Goal: Check status

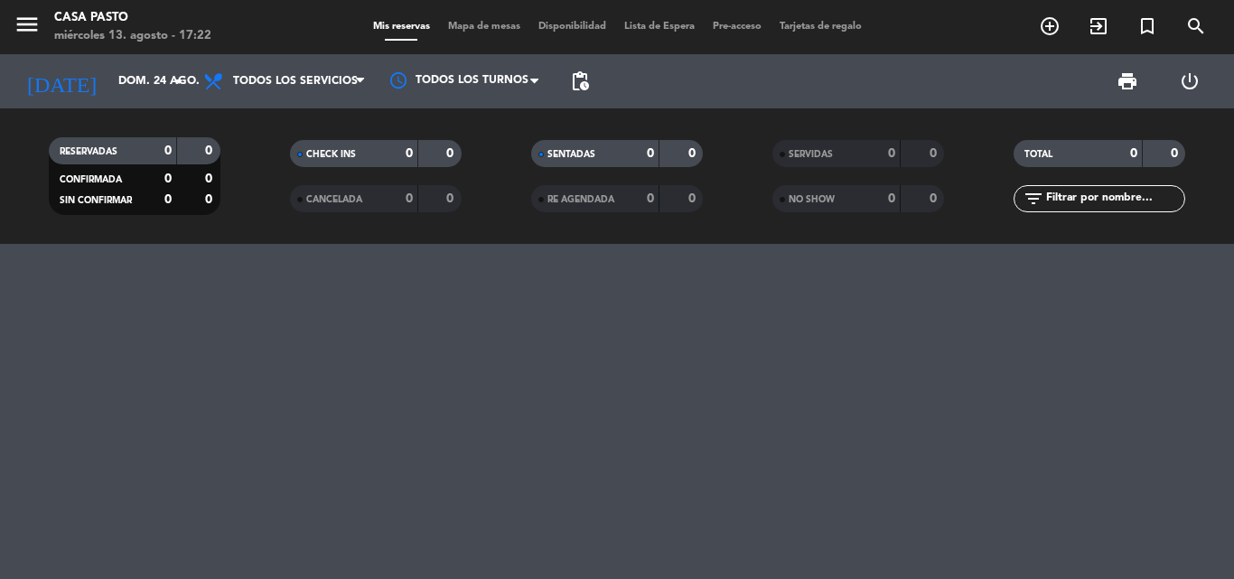
click at [0, 266] on div at bounding box center [617, 411] width 1234 height 335
click at [155, 80] on input "dom. 24 ago." at bounding box center [185, 81] width 153 height 31
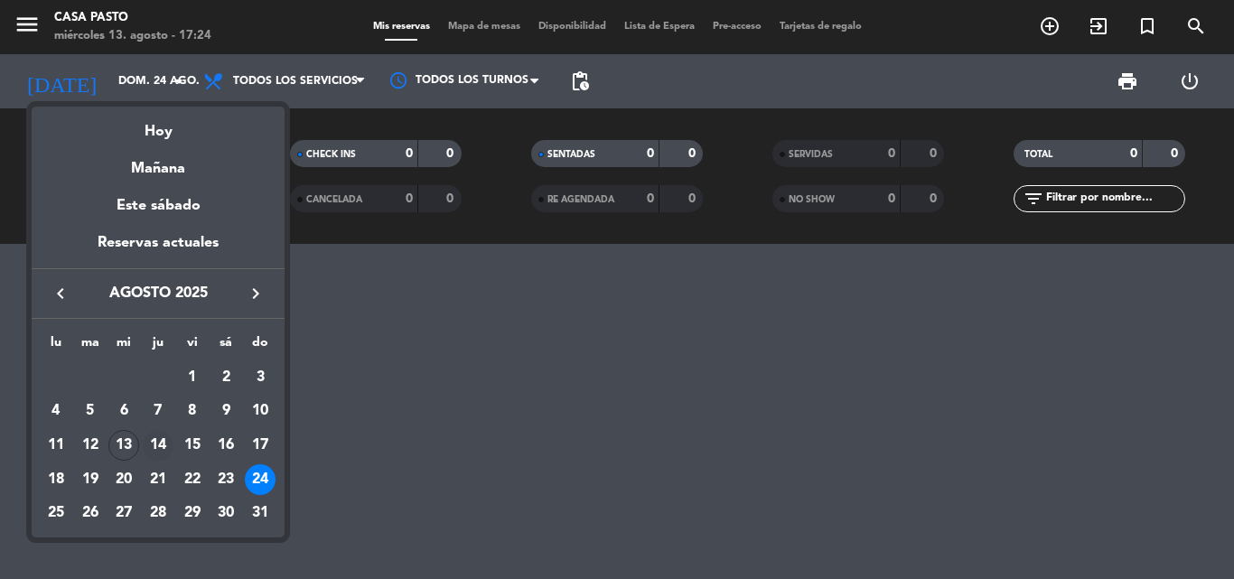
click at [145, 436] on div "14" at bounding box center [158, 445] width 31 height 31
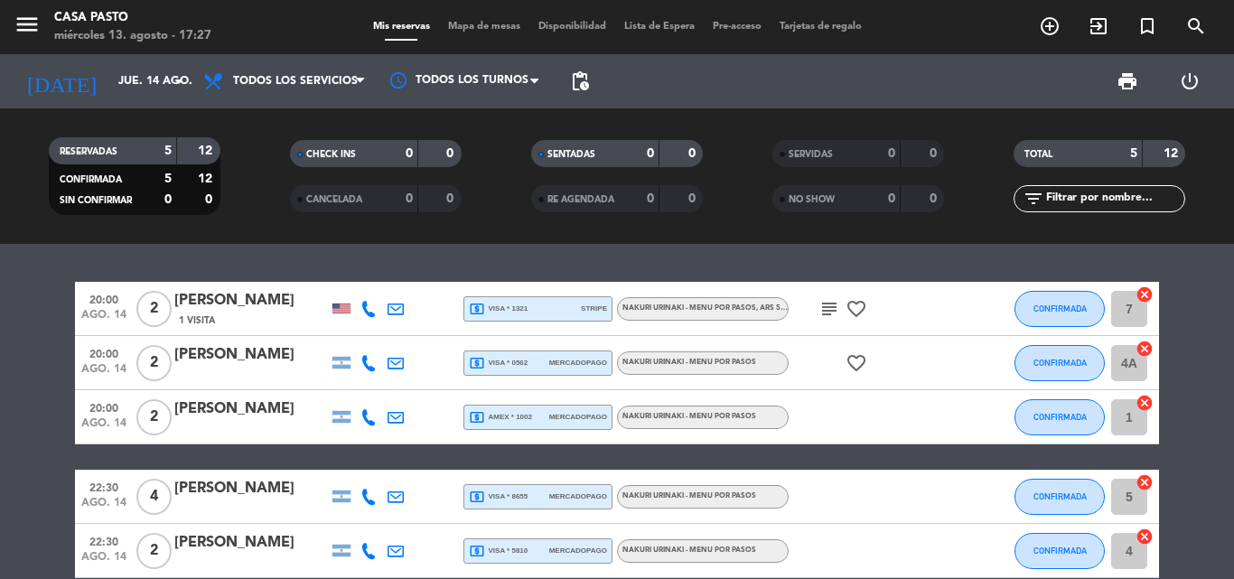
click at [856, 359] on icon "favorite_border" at bounding box center [857, 363] width 22 height 22
click at [851, 304] on icon "favorite_border" at bounding box center [857, 309] width 22 height 22
click at [853, 299] on icon "favorite_border" at bounding box center [857, 309] width 22 height 22
click at [829, 305] on icon "subject" at bounding box center [830, 309] width 22 height 22
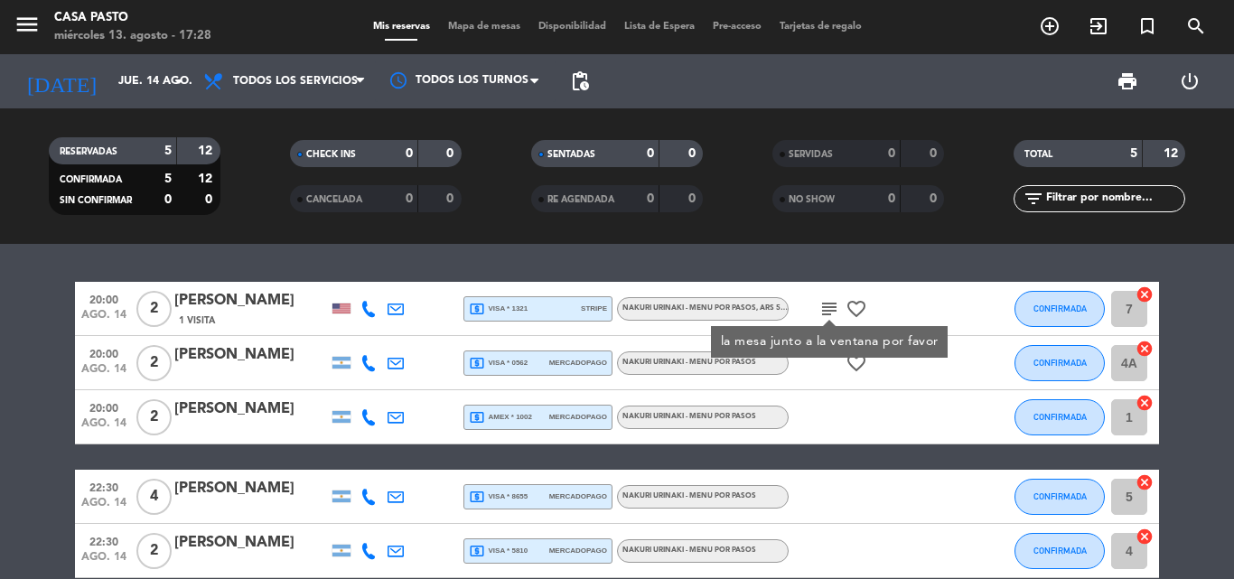
click at [523, 314] on span "local_atm visa * 1321" at bounding box center [498, 309] width 59 height 16
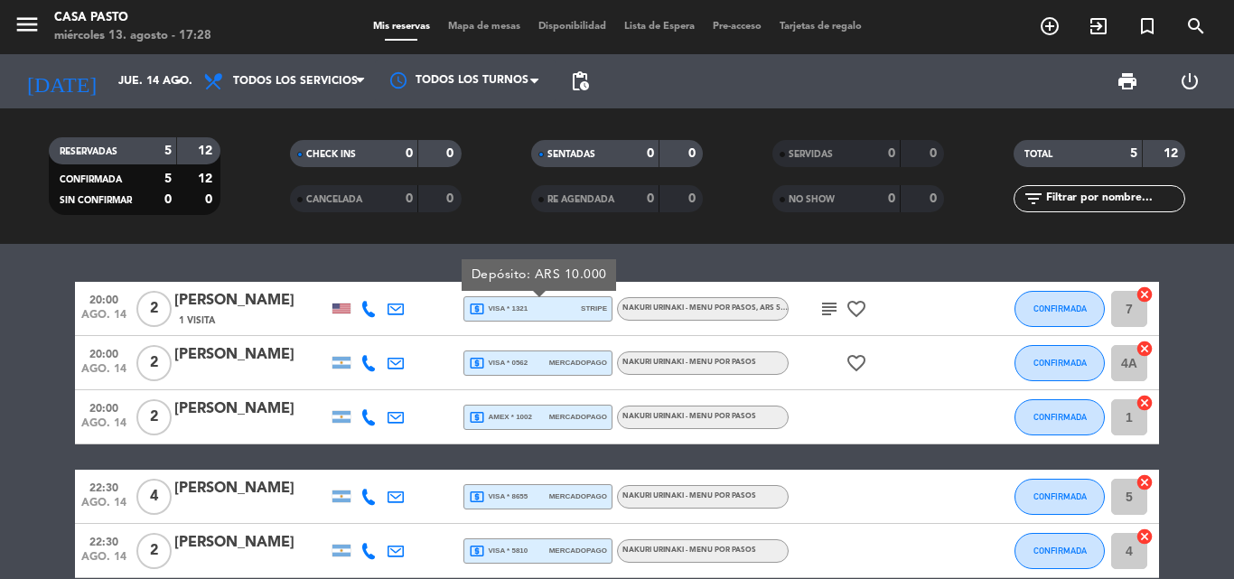
click at [519, 367] on span "local_atm visa * 0562" at bounding box center [498, 363] width 59 height 16
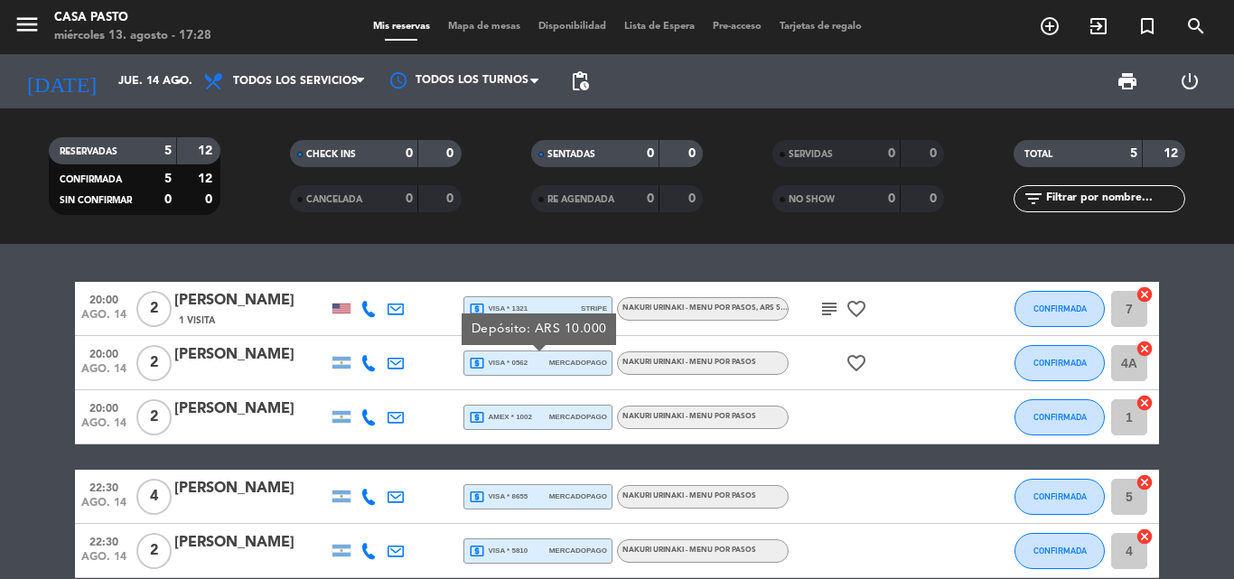
click at [504, 414] on span "local_atm amex * 1002" at bounding box center [500, 417] width 63 height 16
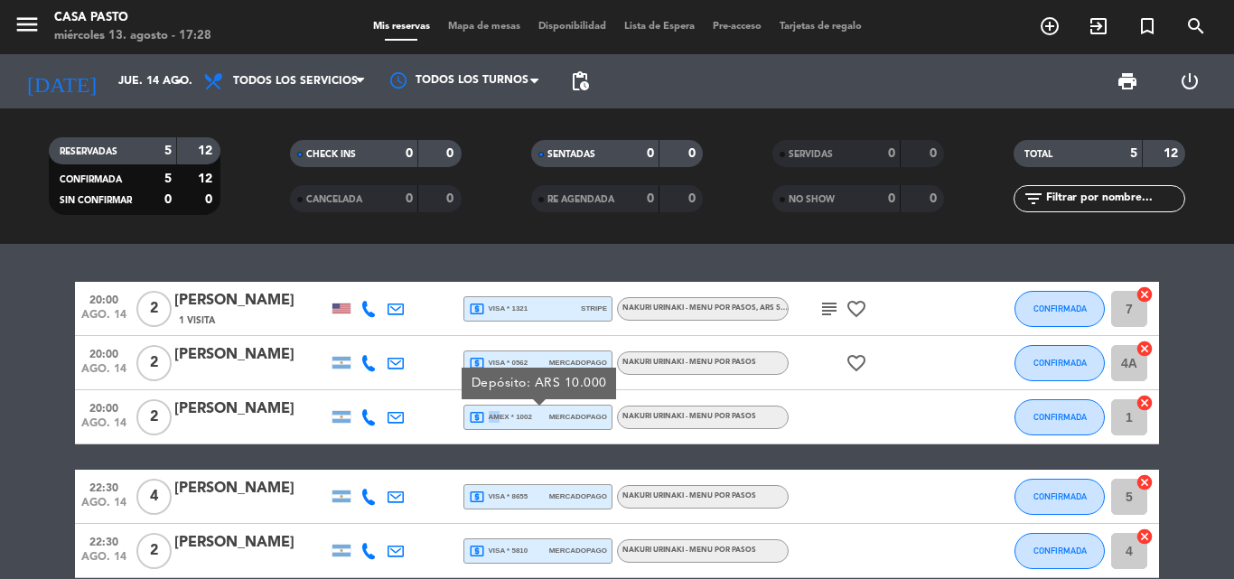
drag, startPoint x: 500, startPoint y: 407, endPoint x: 495, endPoint y: 415, distance: 9.3
click at [495, 415] on div "20:00 [DATE] 2 [PERSON_NAME] 1 Visita local_atm visa * 1321 stripe NAKURI URINA…" at bounding box center [617, 430] width 1084 height 296
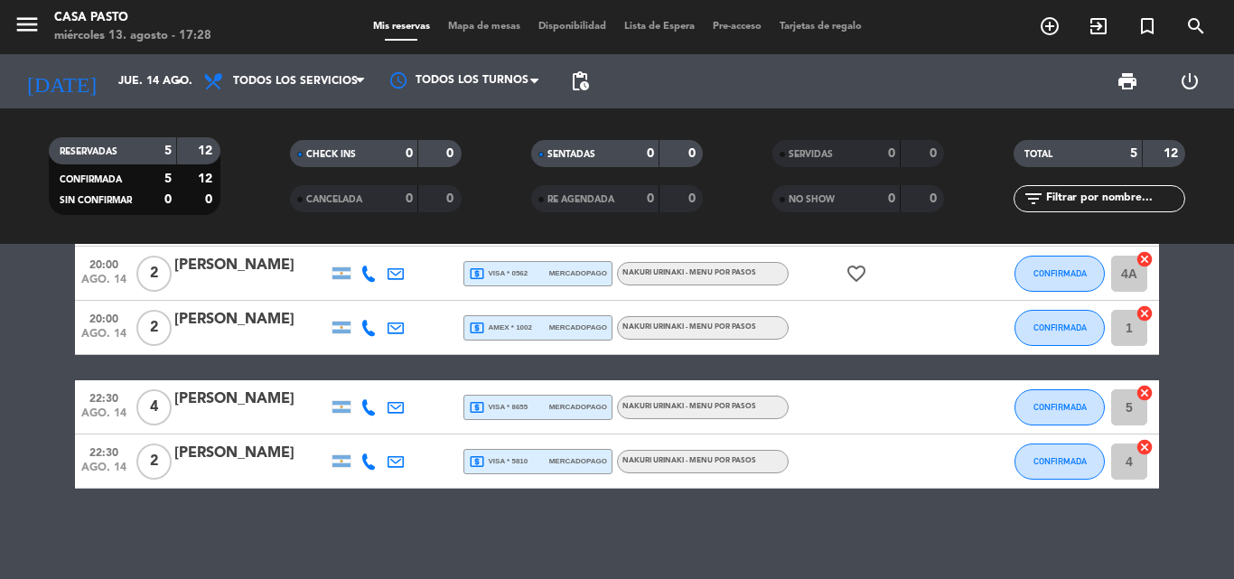
click at [530, 413] on div "local_atm visa * 8655 mercadopago" at bounding box center [538, 407] width 138 height 23
click at [523, 461] on span "local_atm visa * 5810" at bounding box center [498, 462] width 59 height 16
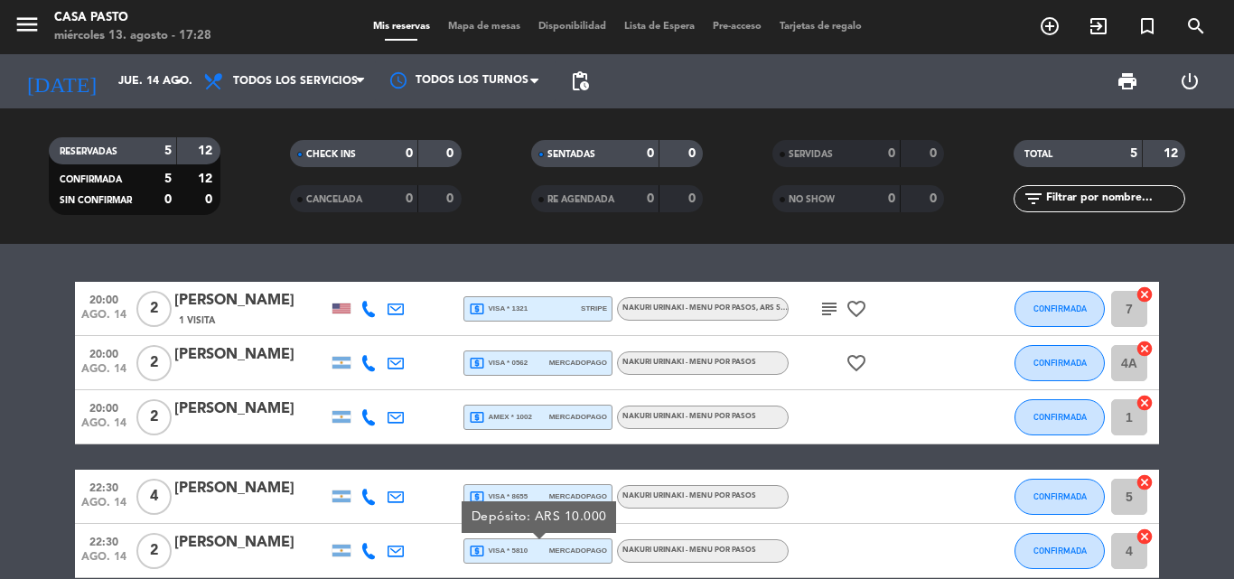
click at [23, 337] on bookings-row "20:00 [DATE] 2 [PERSON_NAME] 1 Visita local_atm visa * 1321 stripe NAKURI URINA…" at bounding box center [617, 430] width 1234 height 296
click at [353, 312] on div at bounding box center [341, 308] width 27 height 53
click at [345, 305] on div at bounding box center [341, 309] width 18 height 10
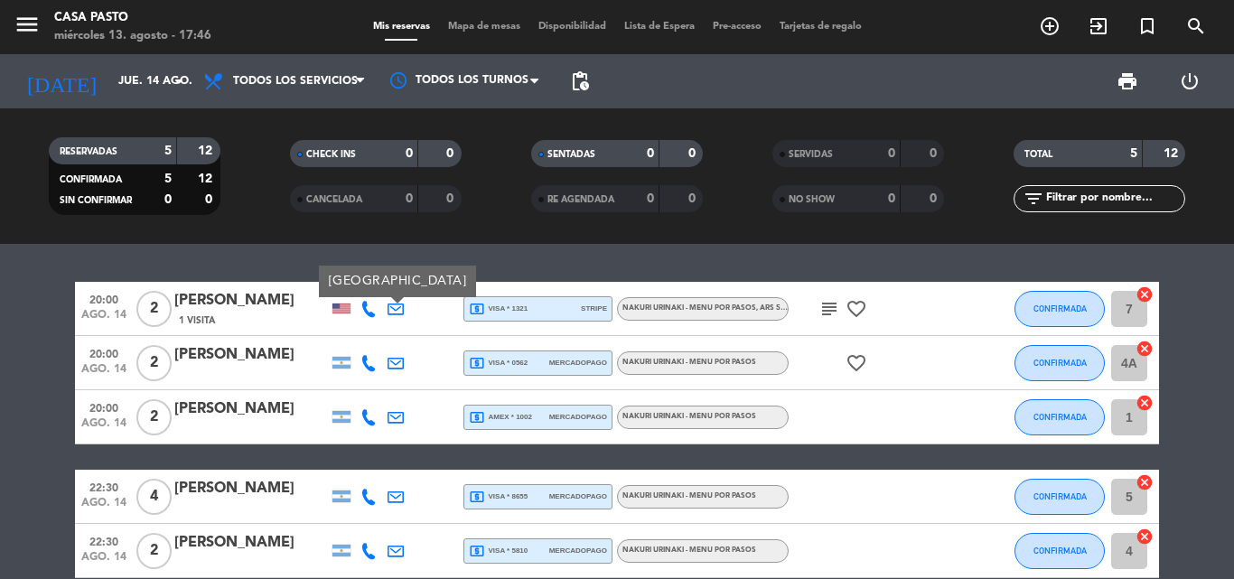
click at [391, 260] on div "20:00 [DATE] 2 [PERSON_NAME] 1 Visita [GEOGRAPHIC_DATA] local_atm visa * 1321 s…" at bounding box center [617, 411] width 1234 height 335
click at [561, 314] on div "local_atm visa * 1321 stripe" at bounding box center [538, 308] width 138 height 23
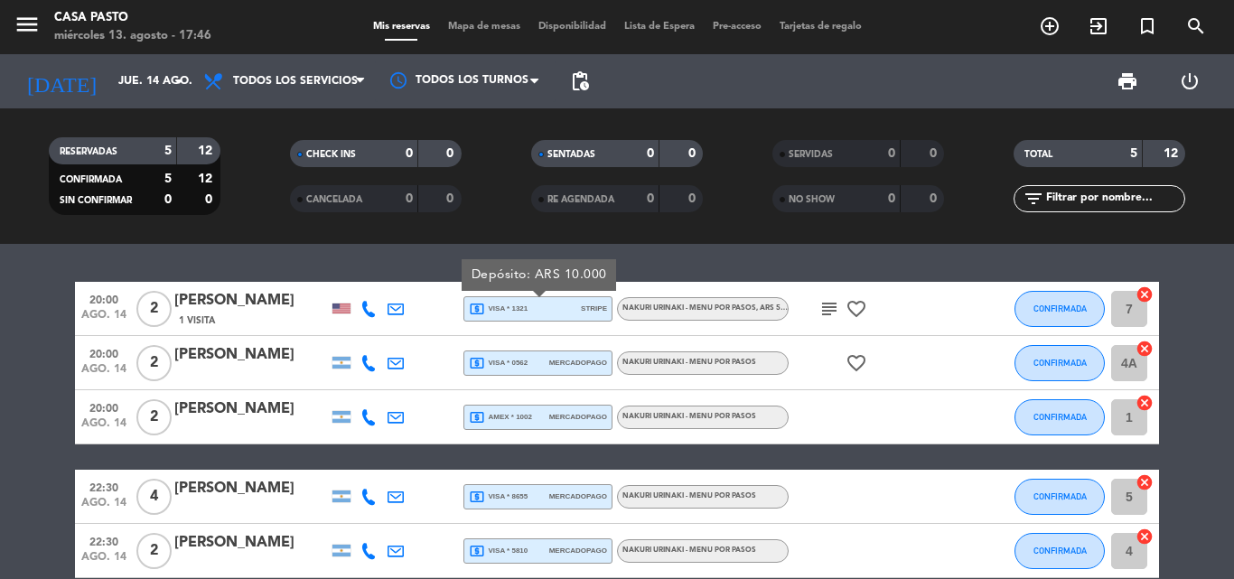
click at [822, 314] on icon "subject" at bounding box center [830, 309] width 22 height 22
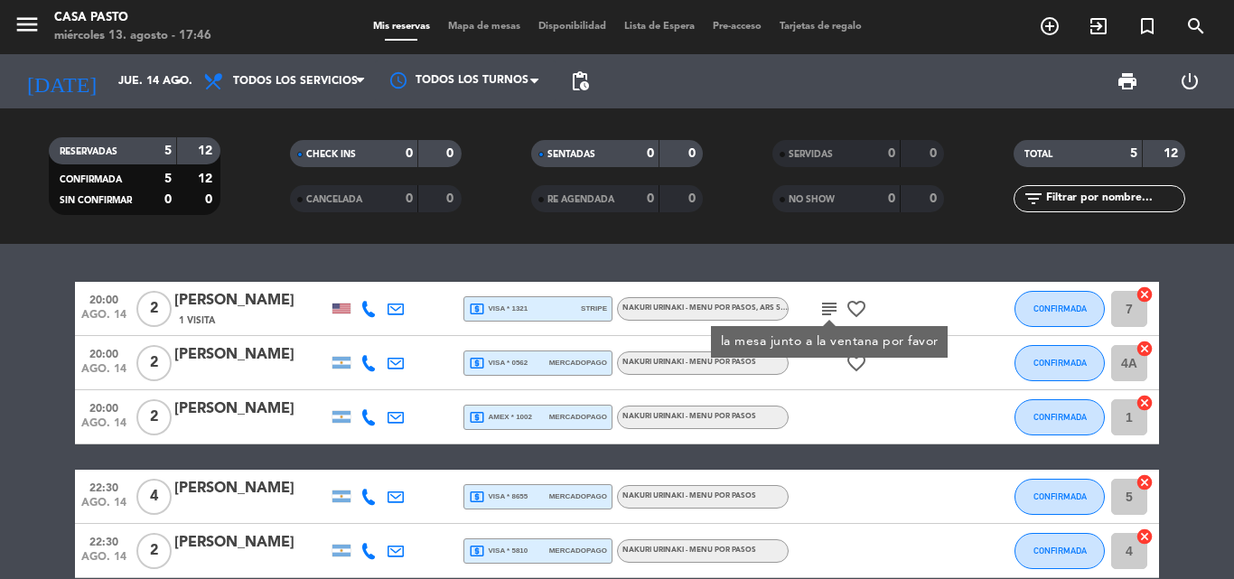
click at [862, 310] on icon "favorite_border" at bounding box center [857, 309] width 22 height 22
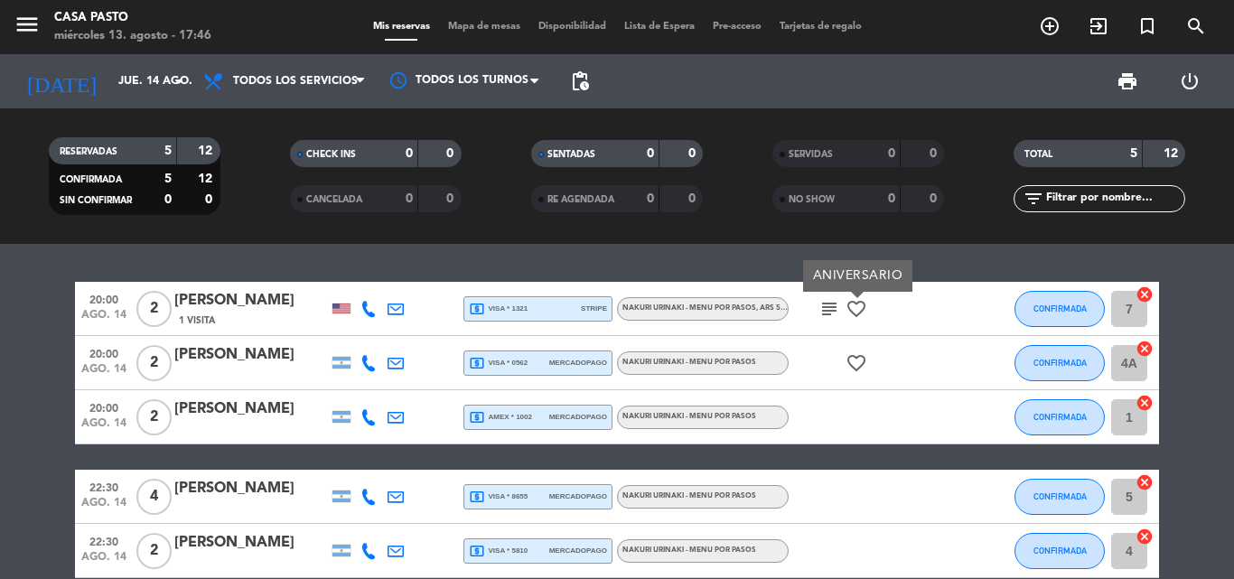
click at [824, 308] on icon "subject" at bounding box center [830, 309] width 22 height 22
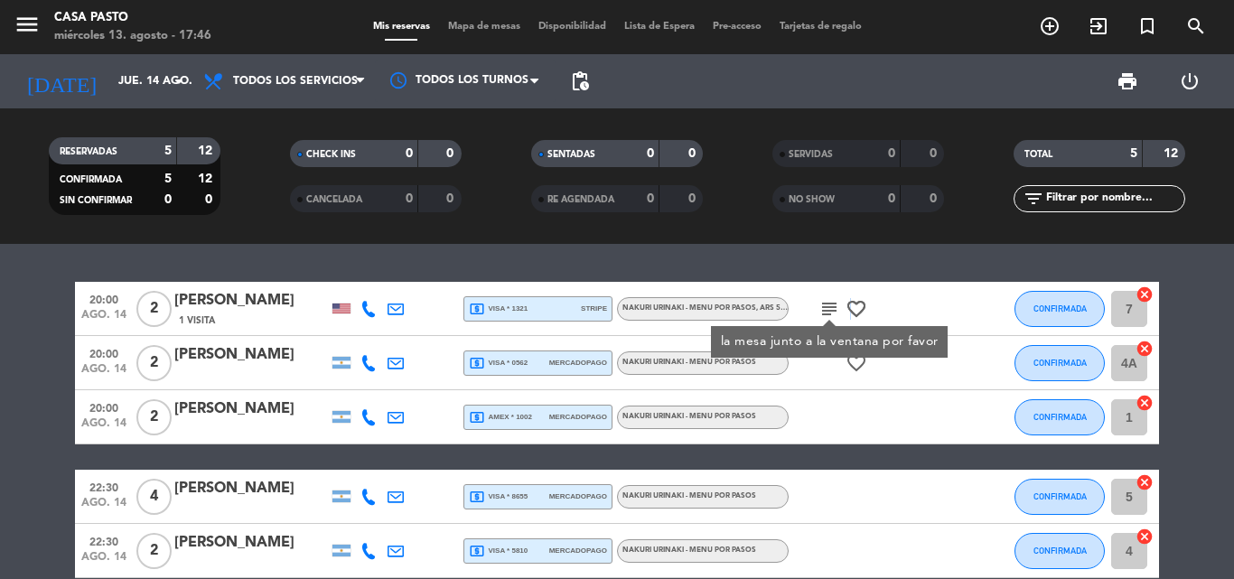
click at [850, 305] on icon "favorite_border" at bounding box center [857, 309] width 22 height 22
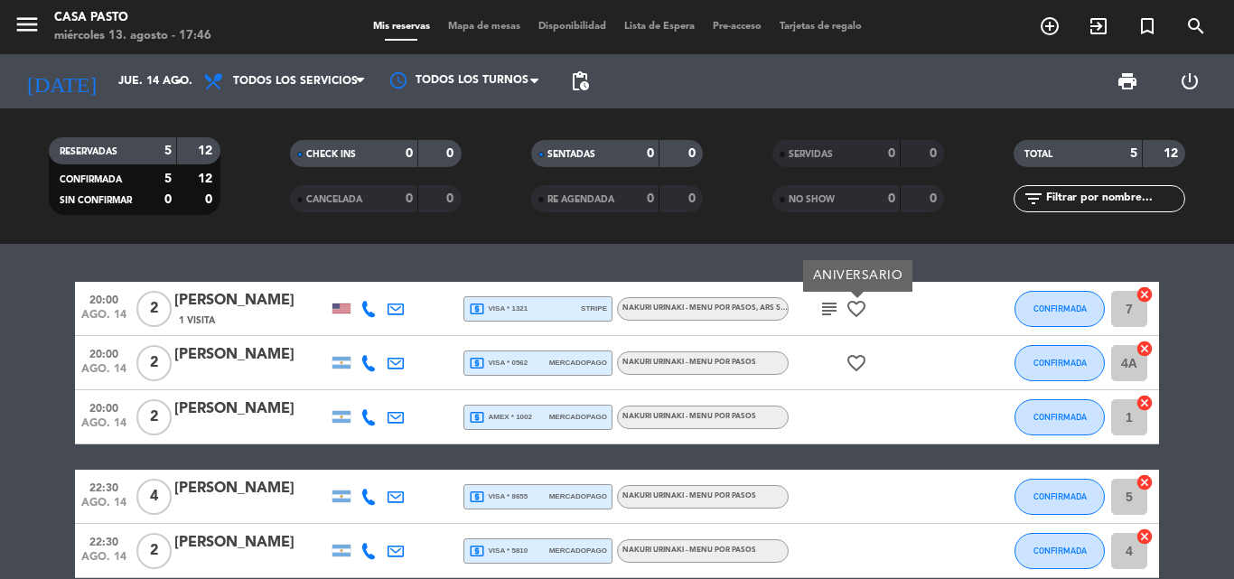
click at [833, 307] on icon "subject" at bounding box center [830, 309] width 22 height 22
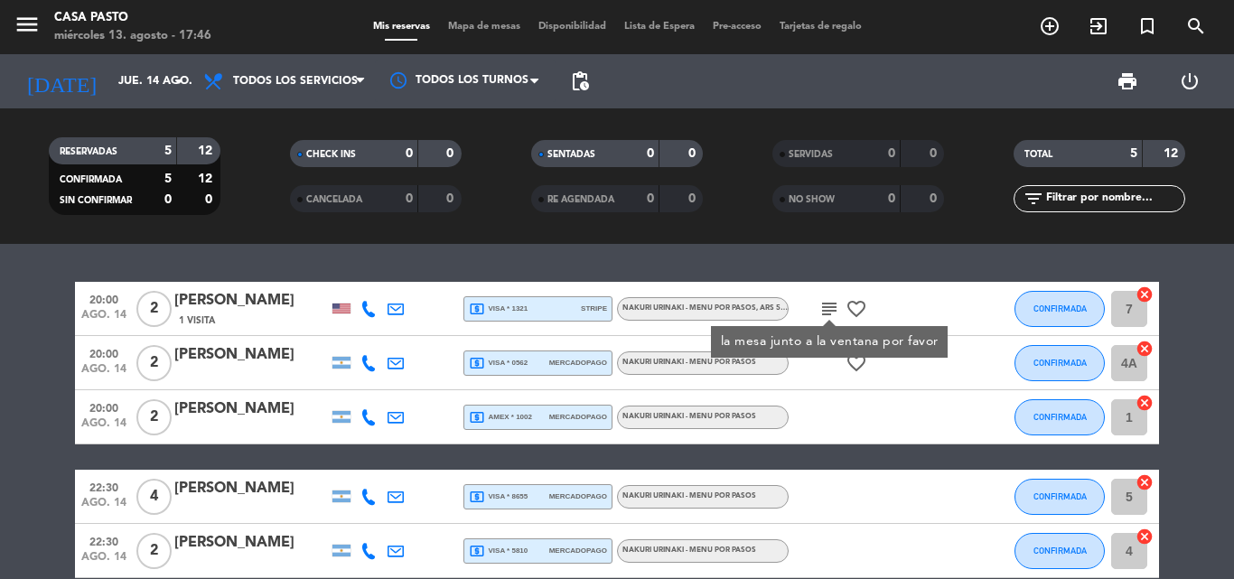
click at [859, 307] on icon "favorite_border" at bounding box center [857, 309] width 22 height 22
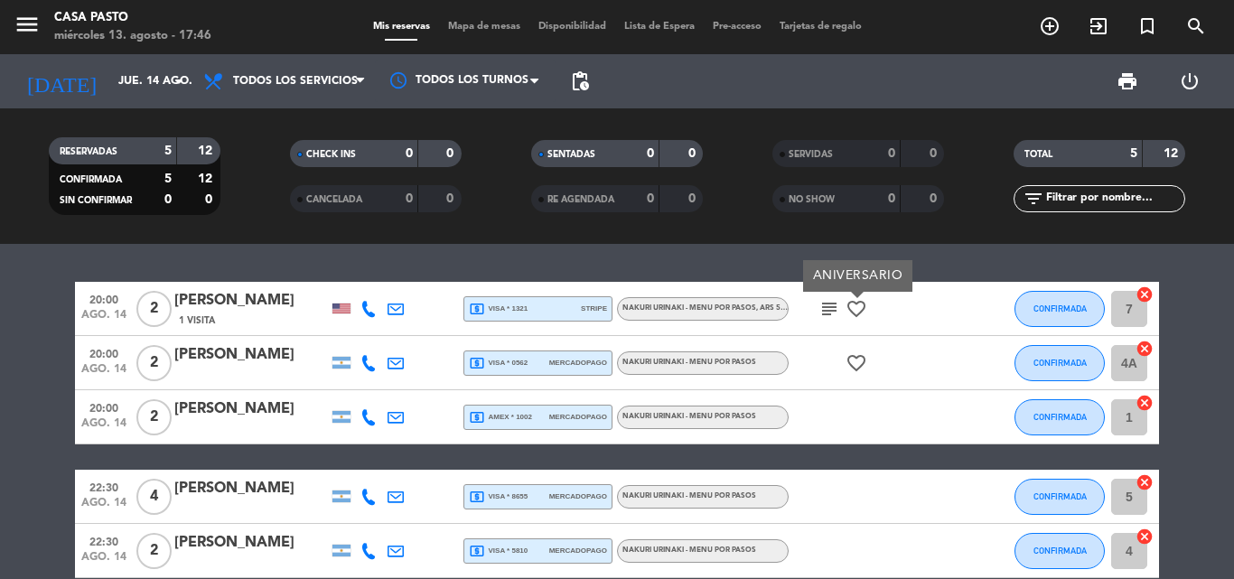
click at [836, 307] on icon "subject" at bounding box center [830, 309] width 22 height 22
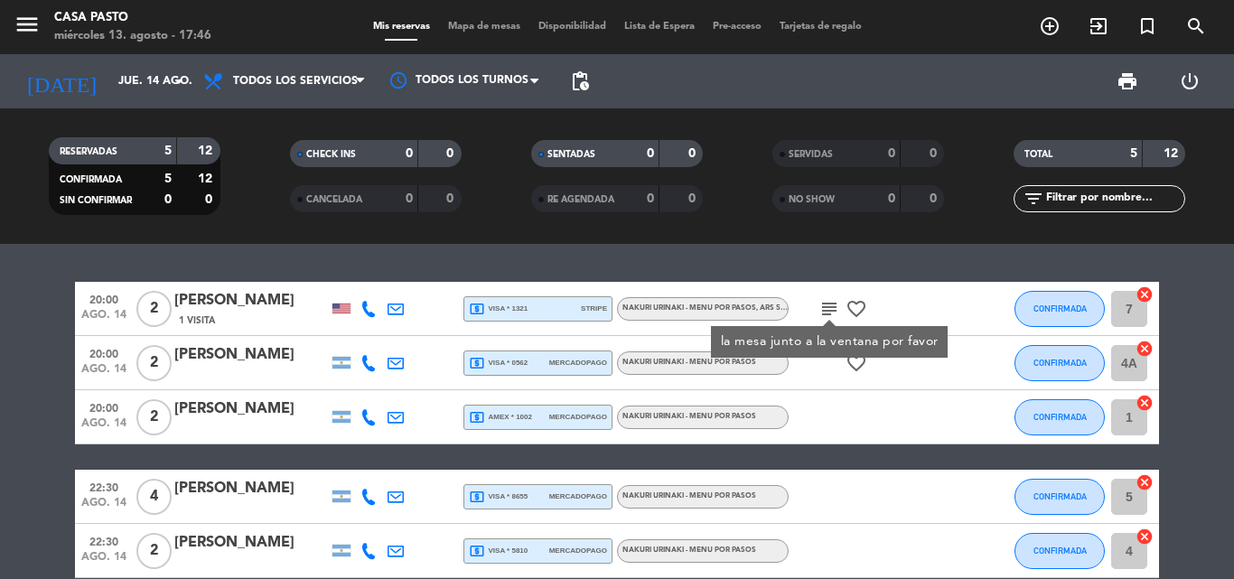
click at [858, 303] on icon "favorite_border" at bounding box center [857, 309] width 22 height 22
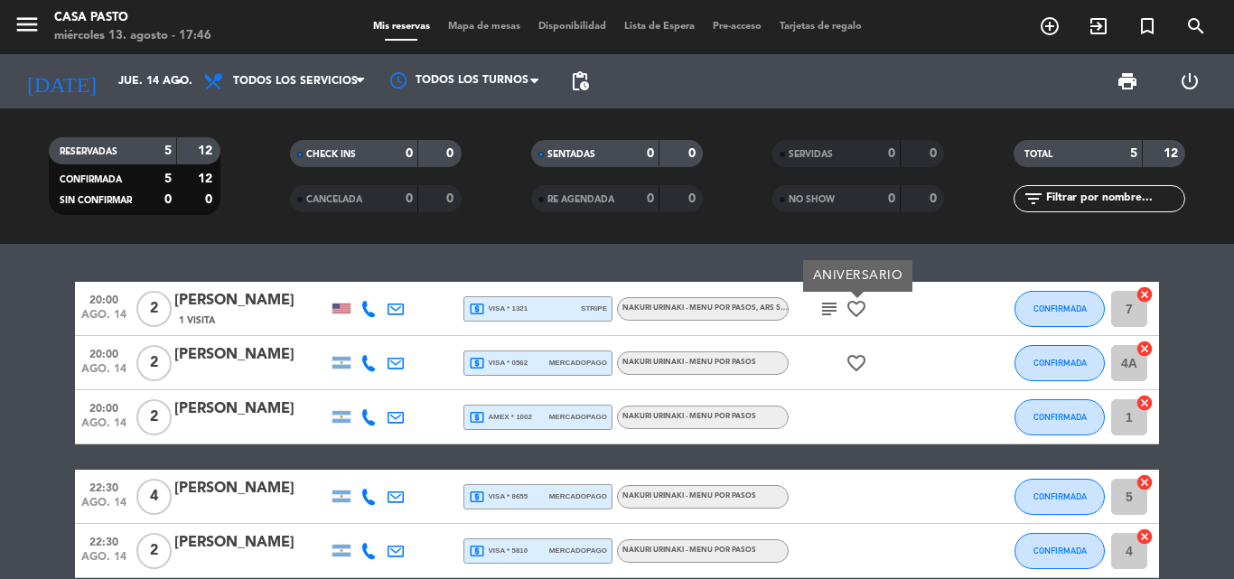
click at [830, 308] on icon "subject" at bounding box center [830, 309] width 22 height 22
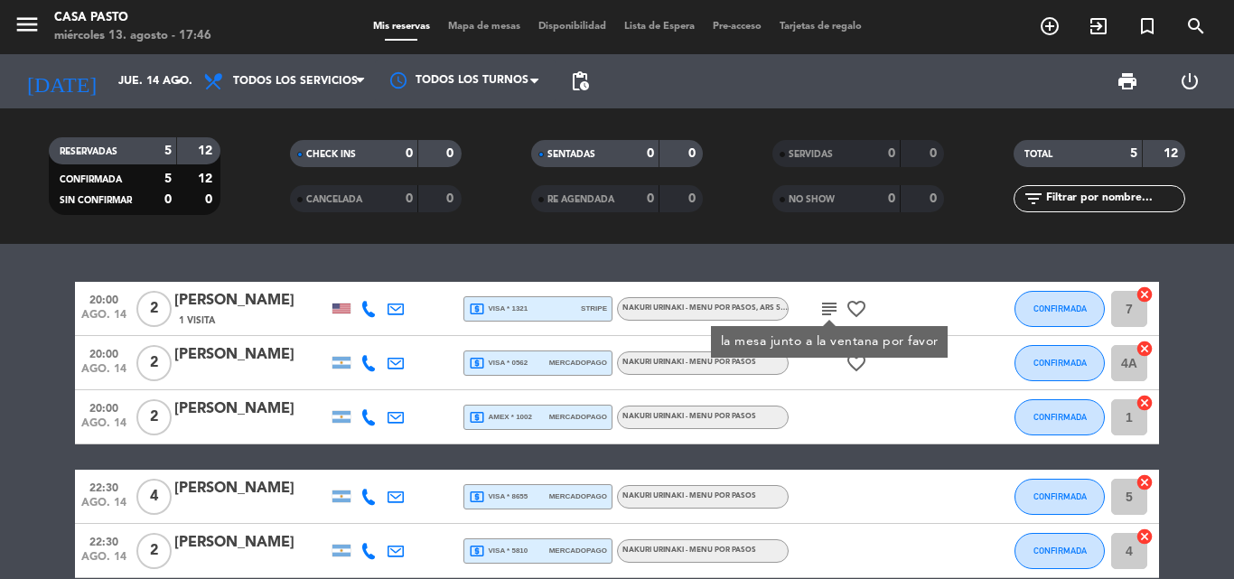
click at [834, 305] on icon "subject" at bounding box center [830, 309] width 22 height 22
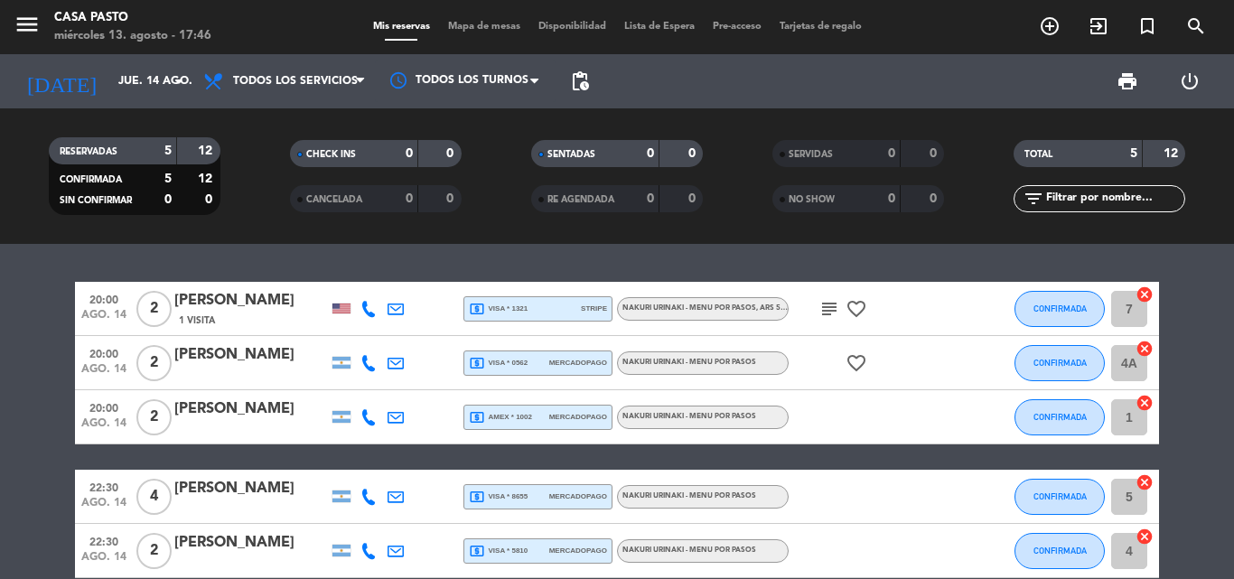
click at [856, 368] on icon "favorite_border" at bounding box center [857, 363] width 22 height 22
click at [831, 315] on div "ANIVERSARIO" at bounding box center [857, 330] width 109 height 32
click at [828, 309] on icon "subject" at bounding box center [830, 309] width 22 height 22
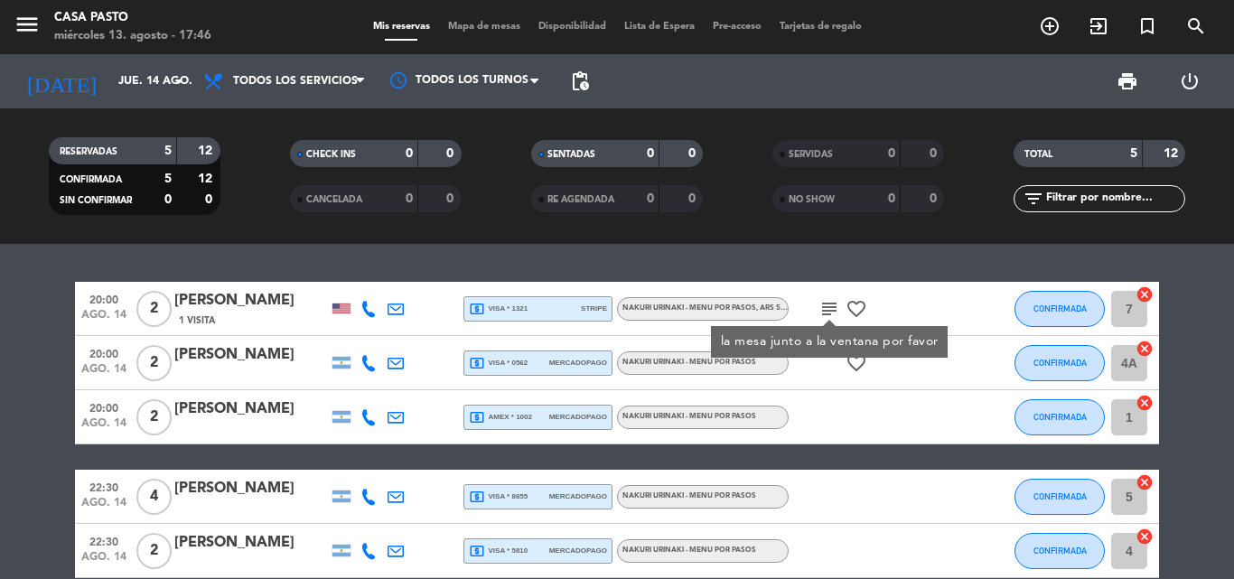
scroll to position [89, 0]
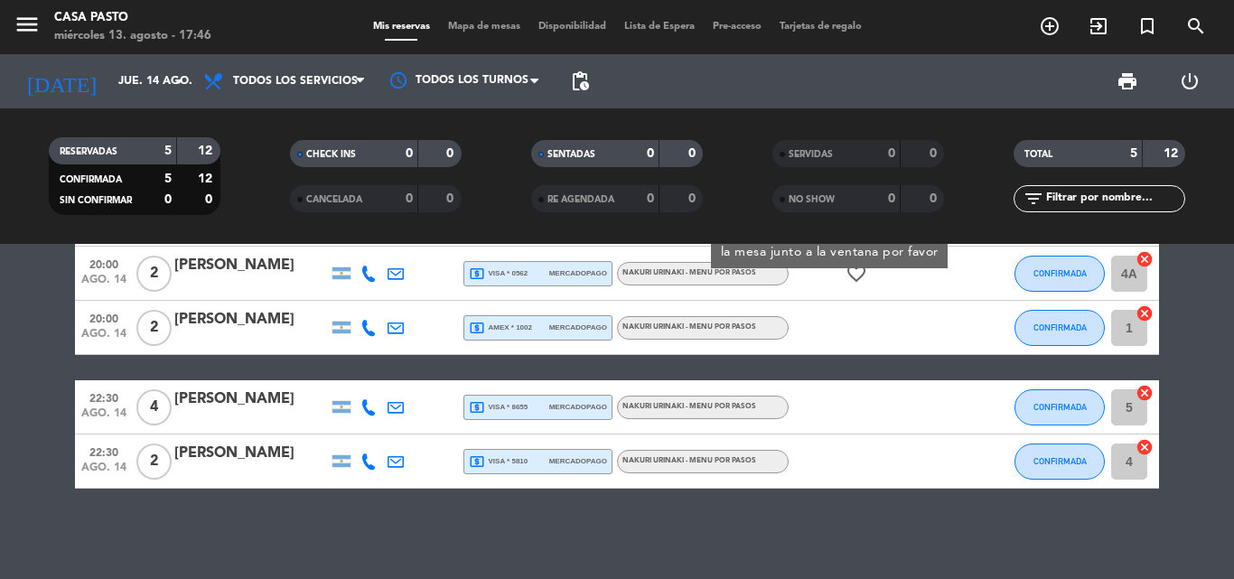
click at [32, 397] on bookings-row "20:00 [DATE] 2 [PERSON_NAME] 1 Visita local_atm visa * 1321 stripe NAKURI URINA…" at bounding box center [617, 340] width 1234 height 296
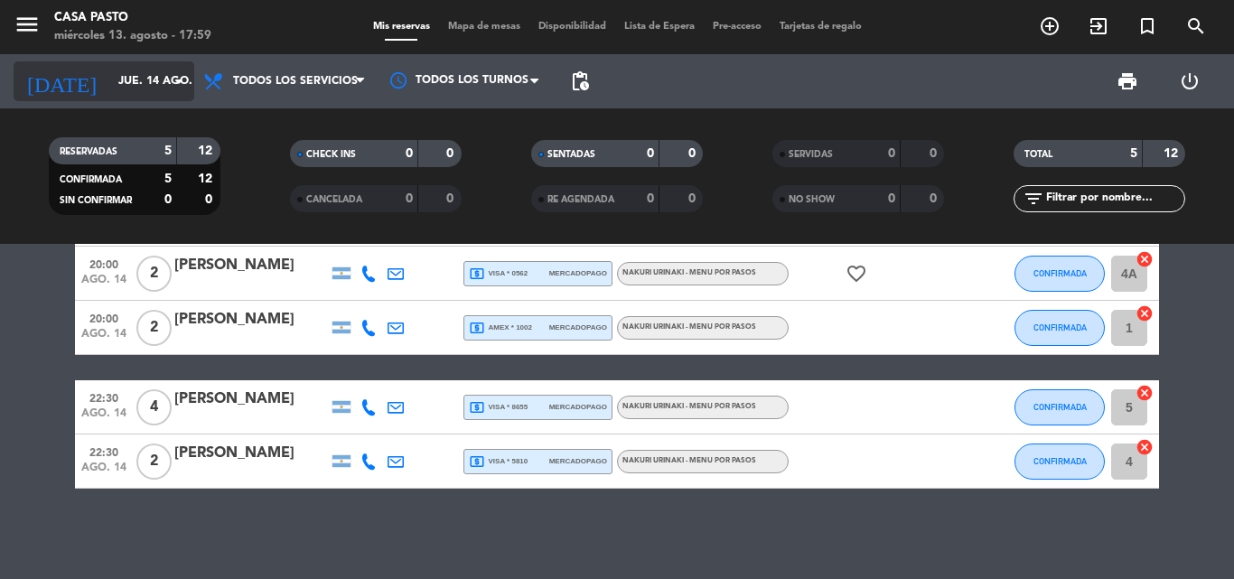
click at [109, 95] on input "jue. 14 ago." at bounding box center [185, 81] width 153 height 31
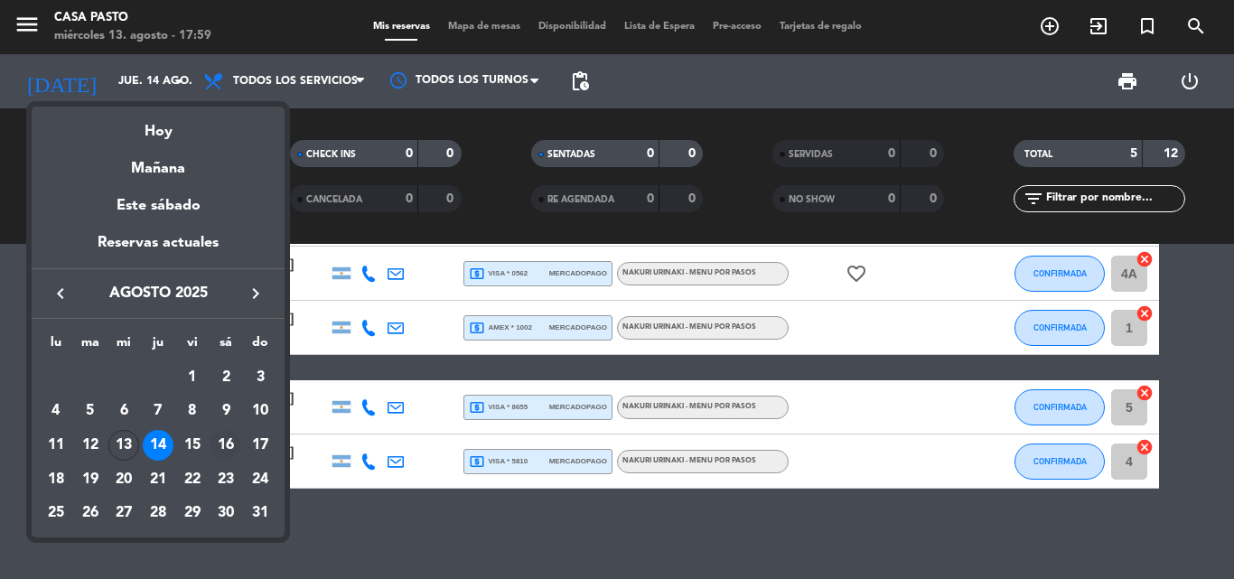
click at [219, 451] on div "16" at bounding box center [226, 445] width 31 height 31
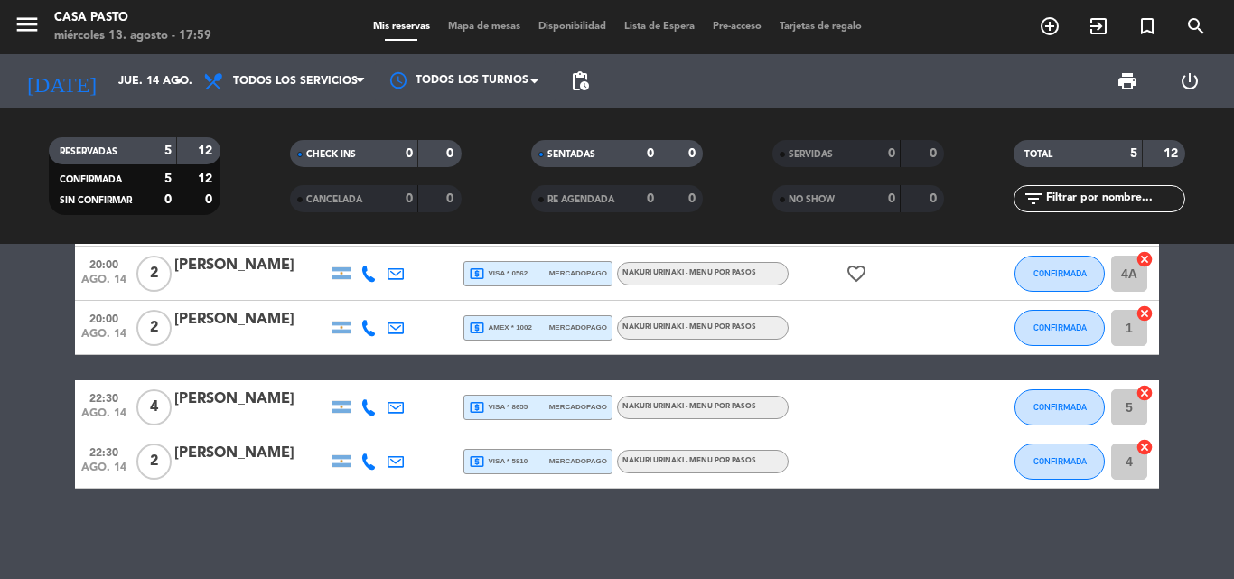
type input "sáb. 16 ago."
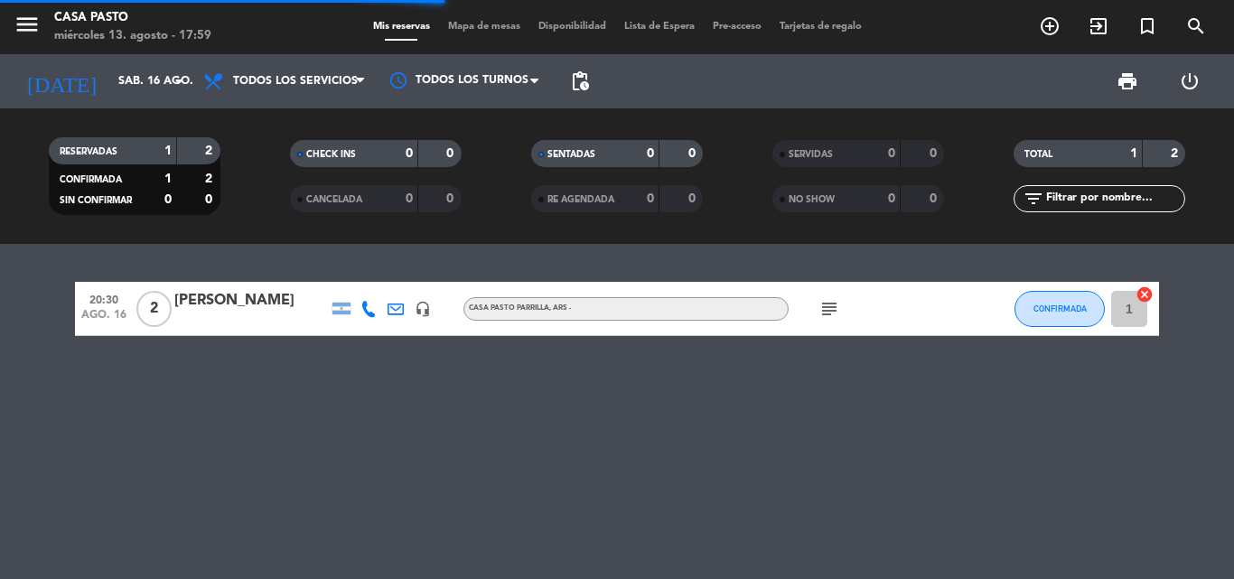
scroll to position [0, 0]
